Goal: Task Accomplishment & Management: Manage account settings

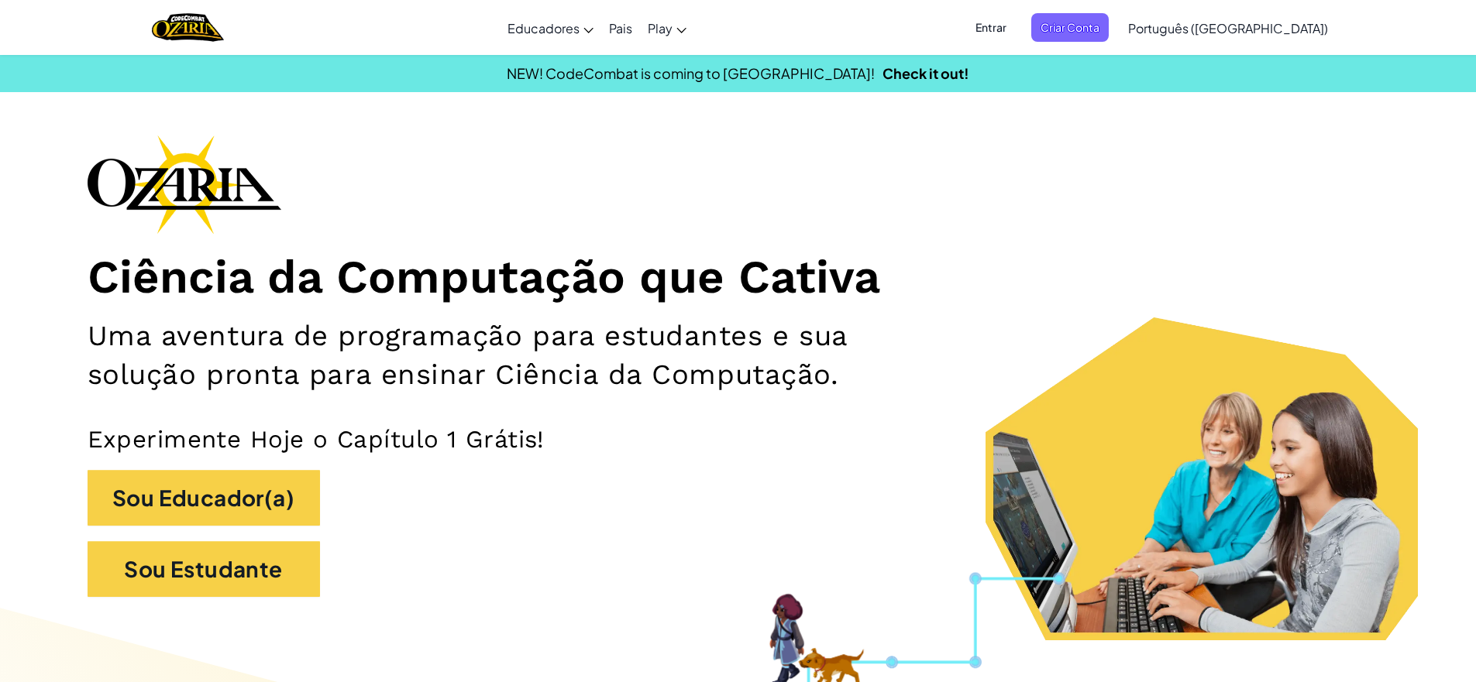
click at [1167, 42] on div "Entrar Criar Conta Português ([GEOGRAPHIC_DATA]) English ([GEOGRAPHIC_DATA]) En…" at bounding box center [1146, 28] width 377 height 42
click at [1109, 36] on span "Criar Conta" at bounding box center [1069, 27] width 77 height 29
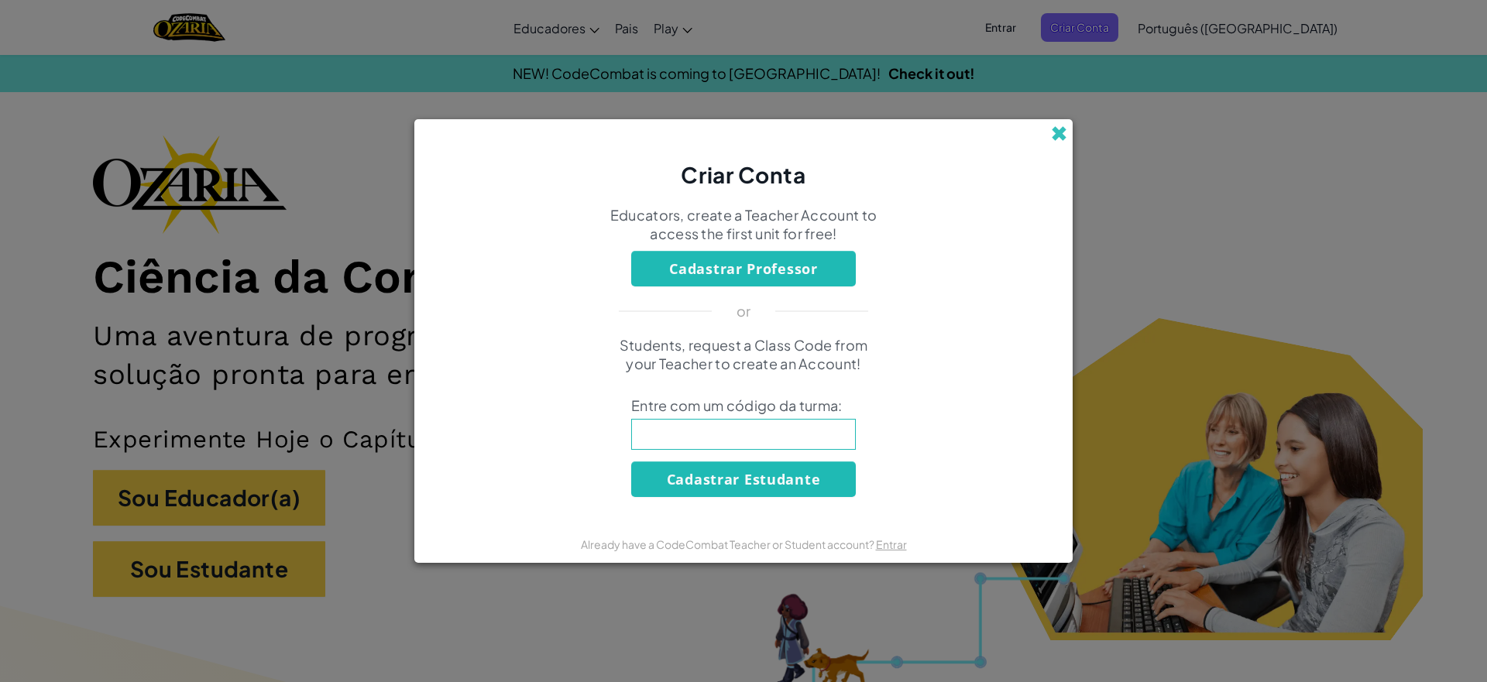
click at [1055, 130] on span at bounding box center [1059, 133] width 16 height 16
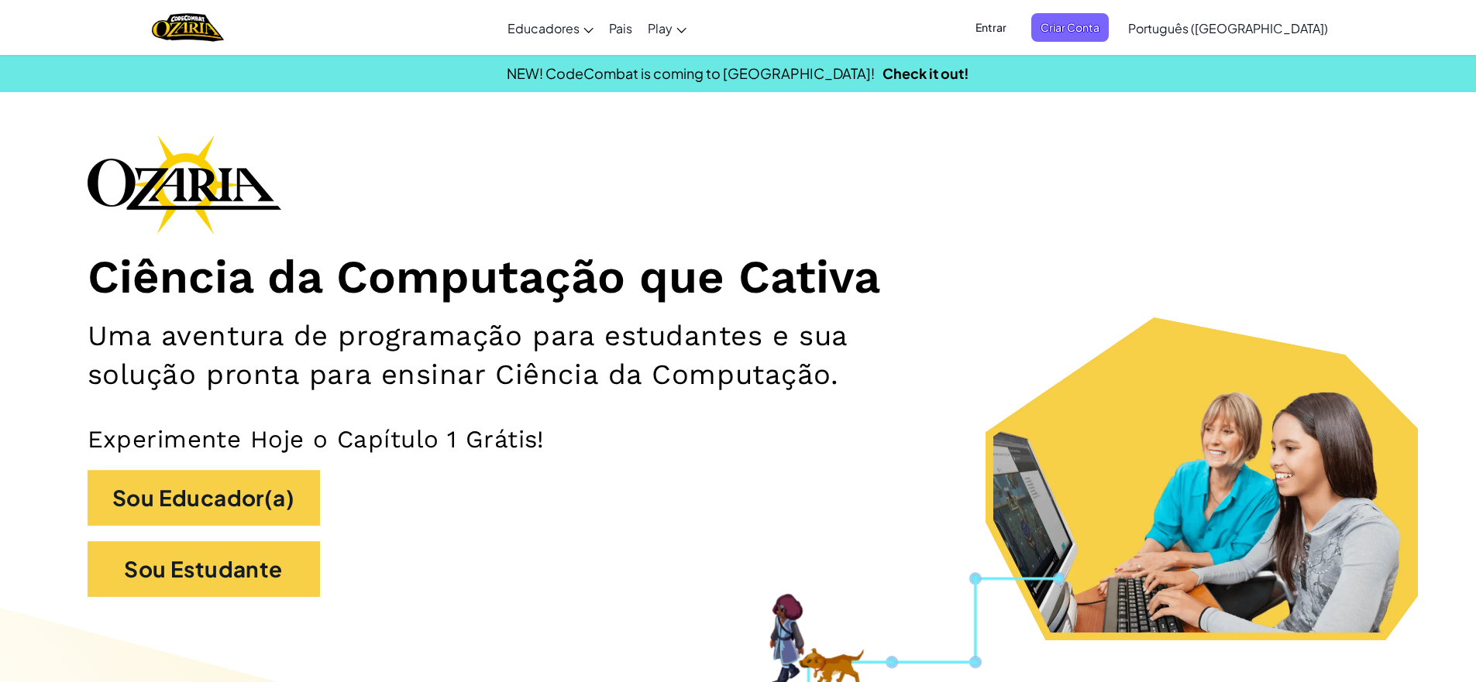
click at [1016, 37] on span "Entrar" at bounding box center [991, 27] width 50 height 29
